Goal: Task Accomplishment & Management: Use online tool/utility

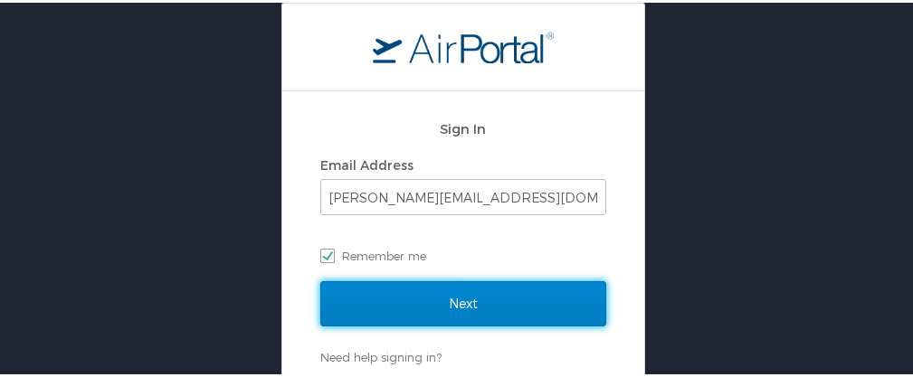
click at [385, 305] on input "Next" at bounding box center [463, 301] width 286 height 45
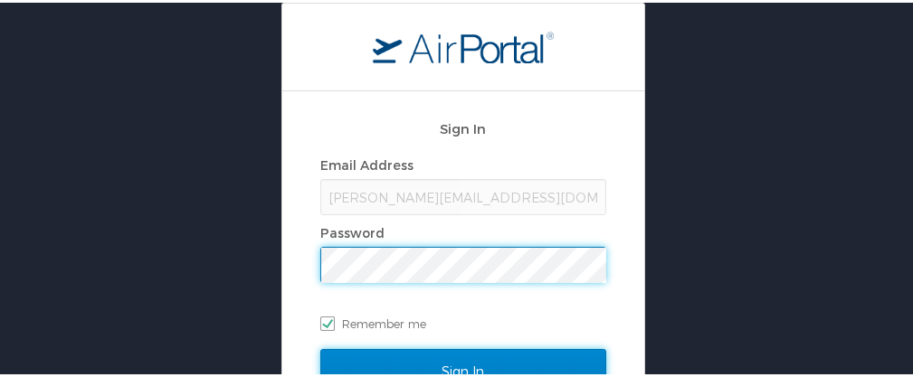
click at [452, 363] on input "Sign In" at bounding box center [463, 368] width 286 height 45
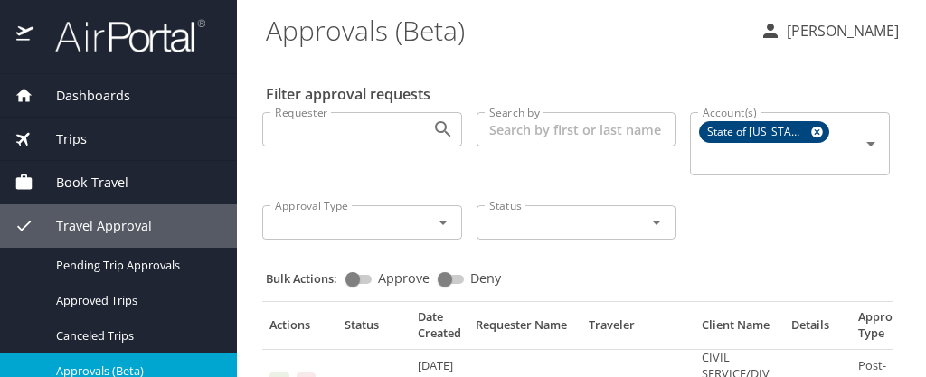
scroll to position [90, 0]
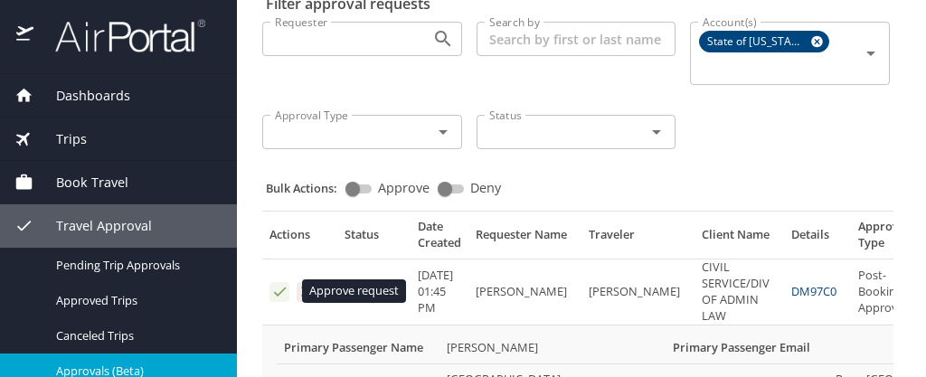
click at [279, 290] on icon "Approval table" at bounding box center [279, 291] width 17 height 17
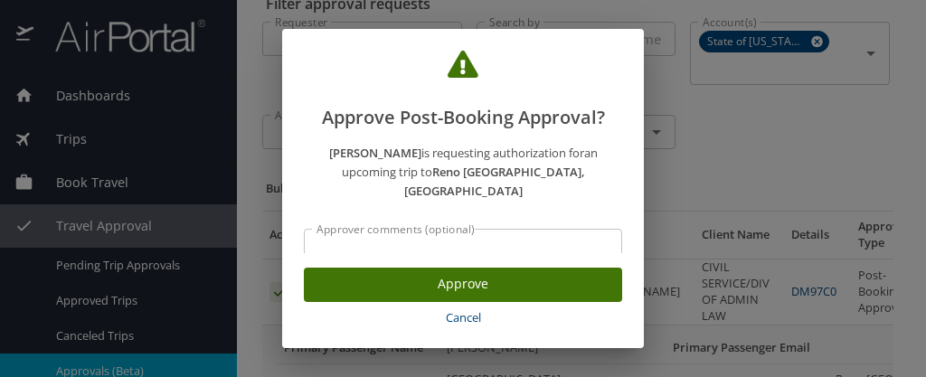
click at [479, 284] on span "Approve" at bounding box center [462, 284] width 289 height 23
